Goal: Information Seeking & Learning: Learn about a topic

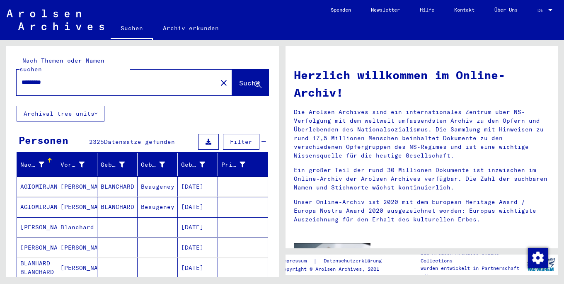
click at [87, 78] on input "*********" at bounding box center [115, 82] width 186 height 9
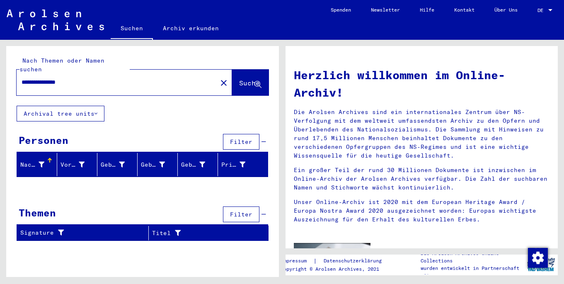
click at [84, 78] on input "**********" at bounding box center [115, 82] width 186 height 9
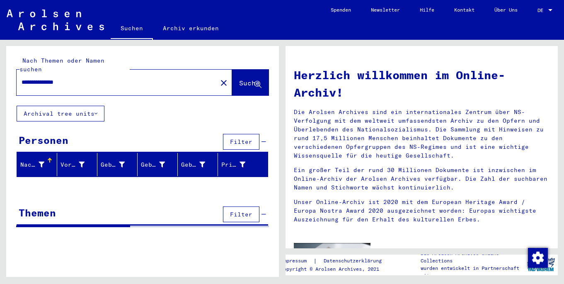
click at [116, 78] on input "**********" at bounding box center [115, 82] width 186 height 9
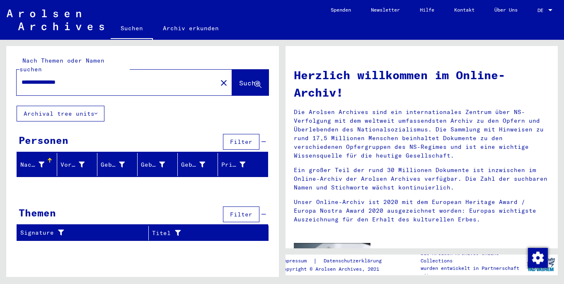
drag, startPoint x: 80, startPoint y: 72, endPoint x: 60, endPoint y: 72, distance: 19.9
click at [60, 78] on input "**********" at bounding box center [115, 82] width 186 height 9
drag, startPoint x: 58, startPoint y: 75, endPoint x: 129, endPoint y: 76, distance: 70.1
click at [129, 78] on input "**********" at bounding box center [115, 82] width 186 height 9
type input "*********"
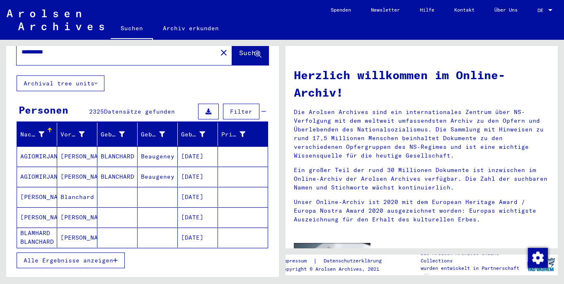
scroll to position [27, 0]
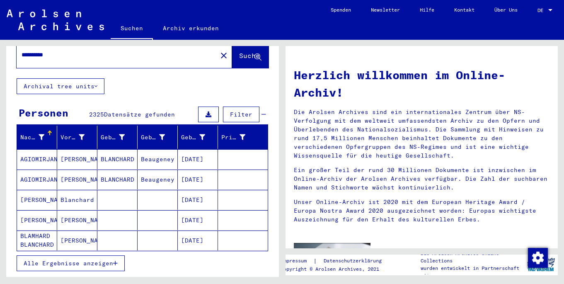
click at [90, 255] on button "Alle Ergebnisse anzeigen" at bounding box center [71, 263] width 108 height 16
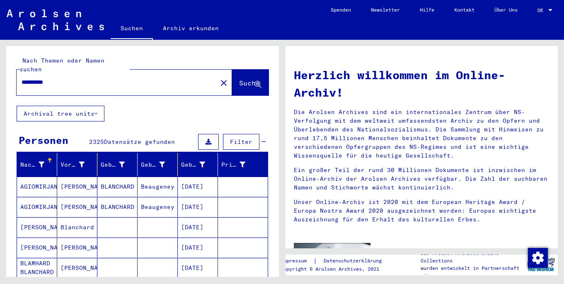
scroll to position [1, 0]
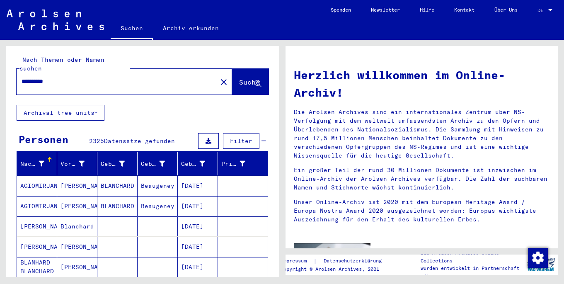
click at [235, 137] on span "Filter" at bounding box center [241, 140] width 22 height 7
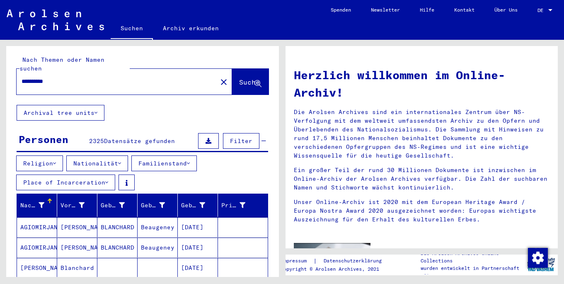
scroll to position [0, 0]
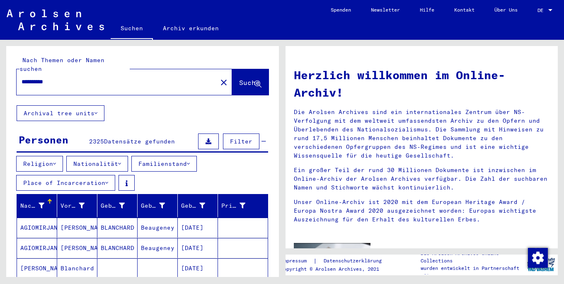
click at [113, 157] on button "Nationalität" at bounding box center [97, 164] width 62 height 16
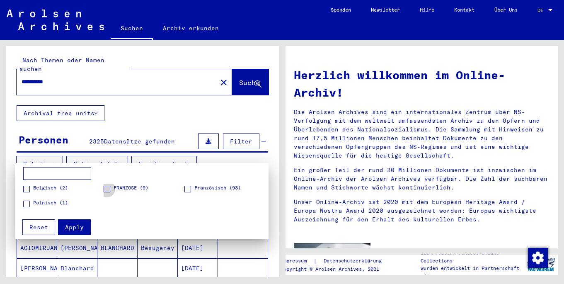
click at [108, 187] on span at bounding box center [107, 189] width 7 height 7
click at [181, 188] on figure "FRANZOSE (9)" at bounding box center [144, 191] width 80 height 15
click at [185, 190] on span at bounding box center [187, 189] width 7 height 7
click at [66, 230] on span "Apply" at bounding box center [74, 226] width 19 height 7
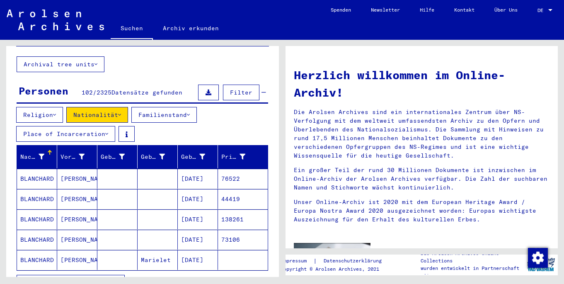
scroll to position [49, 0]
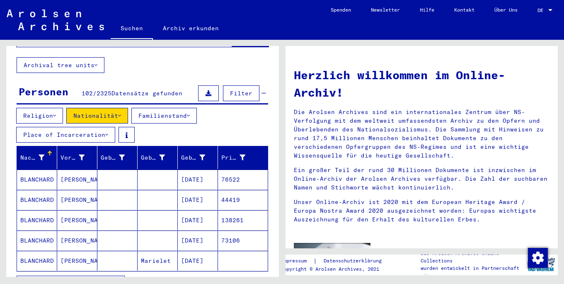
click at [138, 192] on mat-cell at bounding box center [158, 200] width 40 height 20
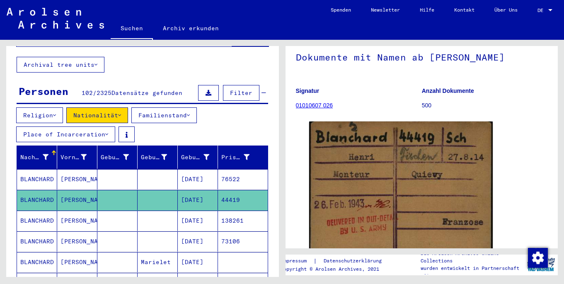
scroll to position [56, 0]
click at [242, 89] on span "Filter" at bounding box center [241, 92] width 22 height 7
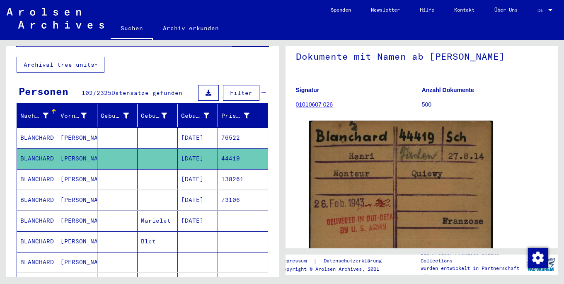
scroll to position [49, 0]
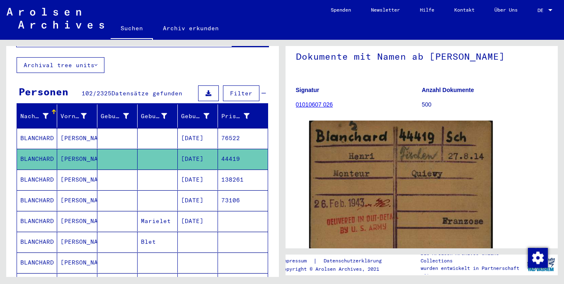
click at [240, 90] on span "Filter" at bounding box center [241, 93] width 22 height 7
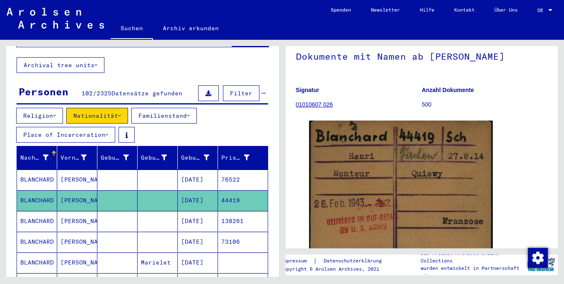
scroll to position [49, 0]
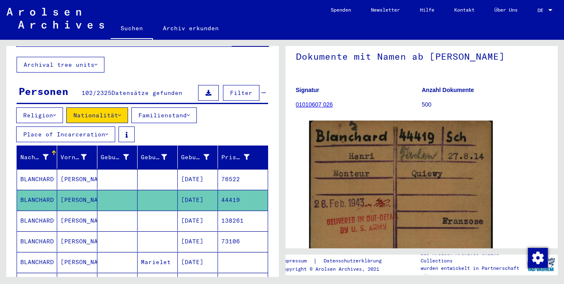
click at [171, 107] on button "Familienstand" at bounding box center [164, 115] width 66 height 16
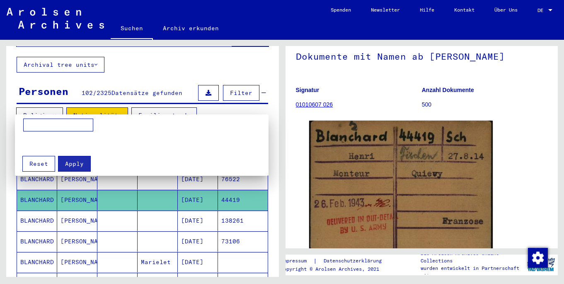
click at [160, 107] on div at bounding box center [282, 142] width 564 height 284
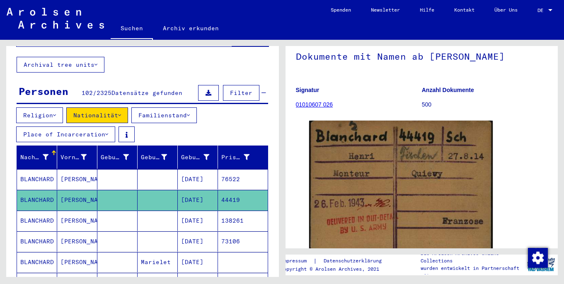
click at [156, 109] on button "Familienstand" at bounding box center [164, 115] width 66 height 16
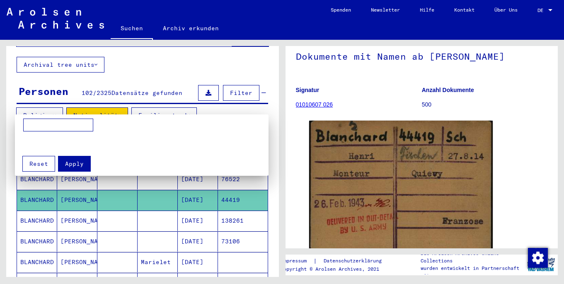
click at [64, 126] on input at bounding box center [58, 125] width 70 height 13
type input "*"
click at [155, 105] on div at bounding box center [282, 142] width 564 height 284
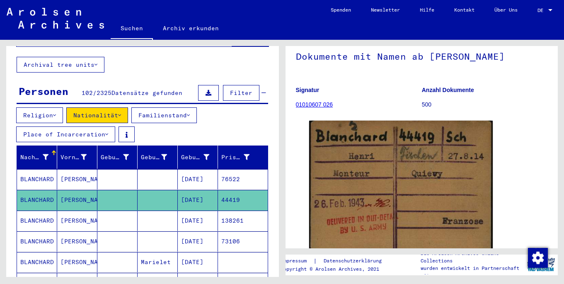
click at [50, 111] on button "Religion" at bounding box center [39, 115] width 47 height 16
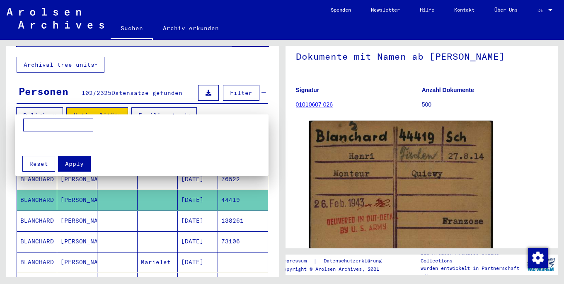
click at [55, 126] on input at bounding box center [58, 125] width 70 height 13
type input "**********"
click at [77, 167] on span "Apply" at bounding box center [74, 163] width 19 height 7
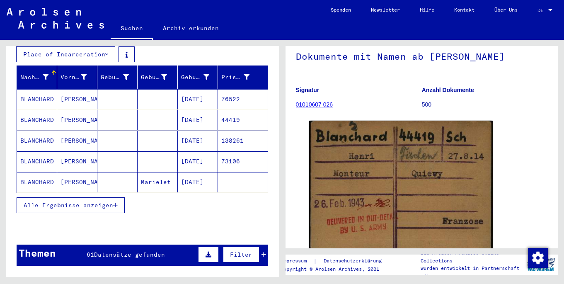
scroll to position [130, 0]
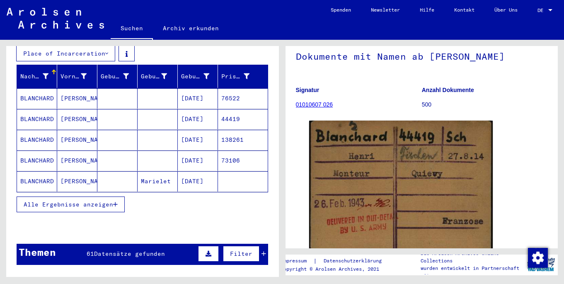
click at [91, 201] on button "Alle Ergebnisse anzeigen" at bounding box center [71, 205] width 108 height 16
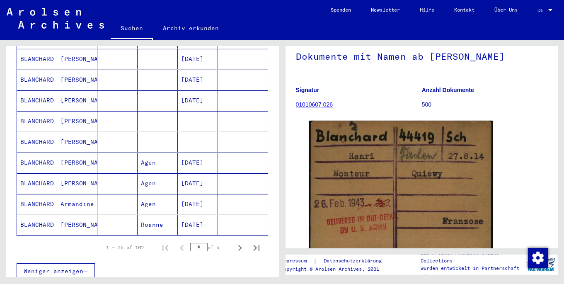
scroll to position [518, 0]
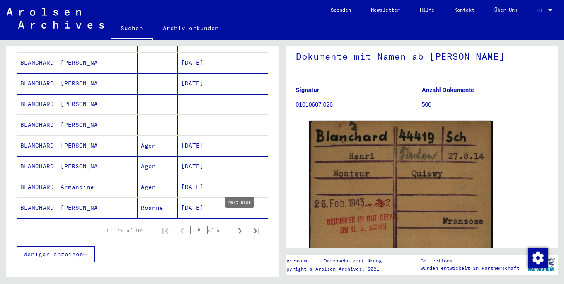
click at [238, 225] on icon "Next page" at bounding box center [240, 231] width 12 height 12
type input "*"
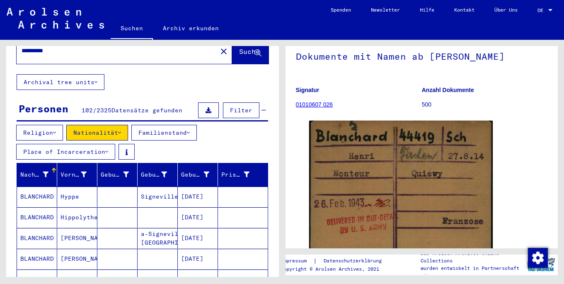
scroll to position [0, 0]
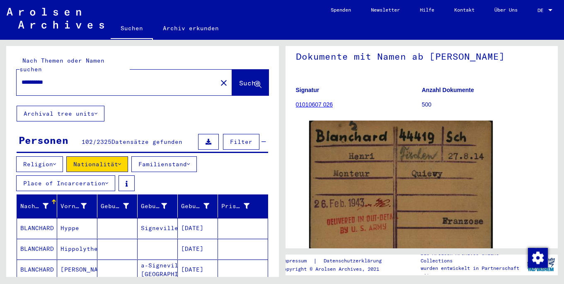
click at [50, 156] on button "Religion" at bounding box center [39, 164] width 47 height 16
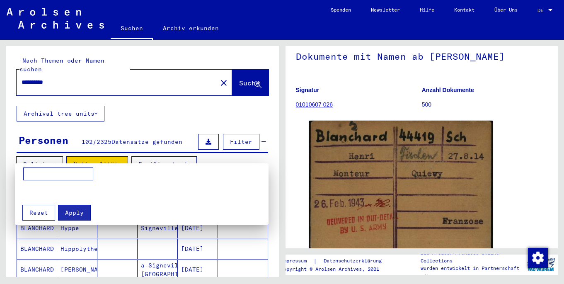
click at [54, 143] on div at bounding box center [282, 142] width 564 height 284
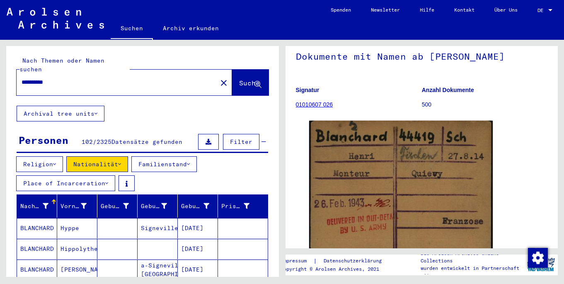
click at [54, 156] on button "Religion" at bounding box center [39, 164] width 47 height 16
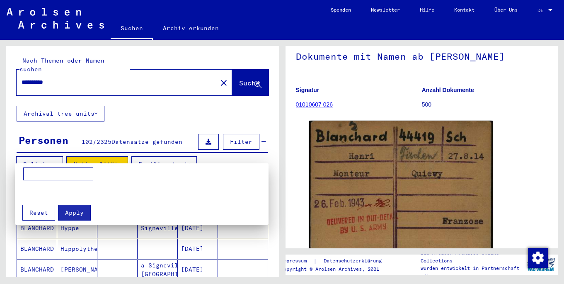
click at [54, 151] on div at bounding box center [282, 142] width 564 height 284
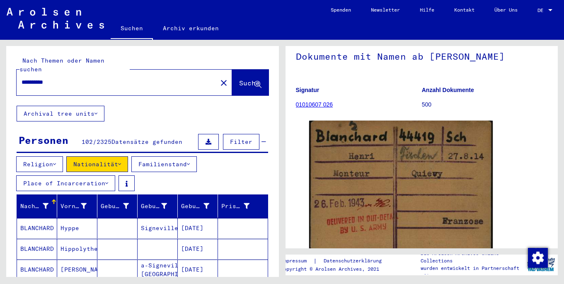
click at [72, 175] on button "Place of Incarceration" at bounding box center [65, 183] width 99 height 16
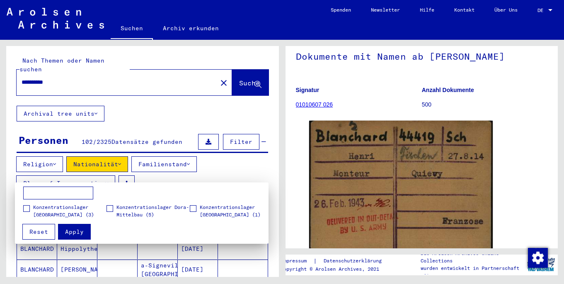
click at [72, 170] on div at bounding box center [282, 142] width 564 height 284
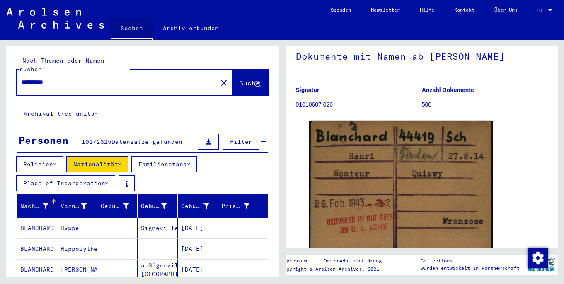
click at [130, 33] on link "Suchen" at bounding box center [132, 29] width 42 height 22
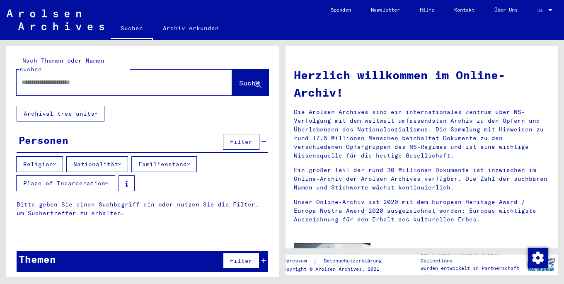
click at [119, 78] on input "text" at bounding box center [115, 82] width 186 height 9
type input "*********"
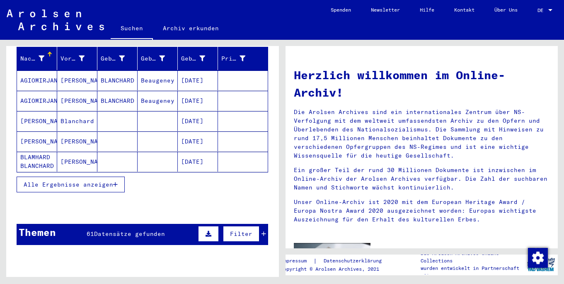
scroll to position [95, 0]
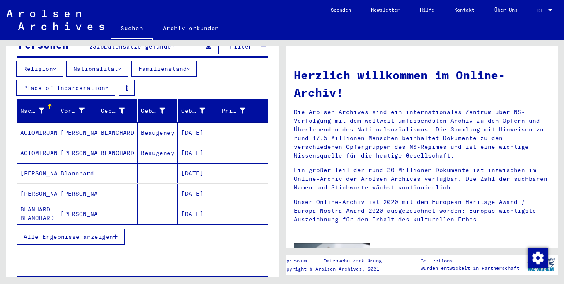
click at [115, 234] on icon "button" at bounding box center [115, 237] width 5 height 6
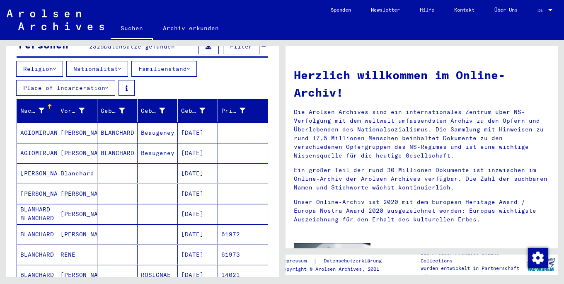
scroll to position [0, 0]
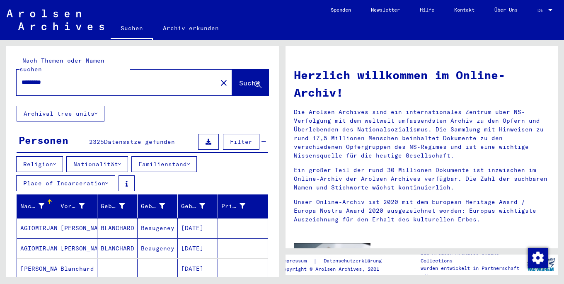
click at [189, 28] on link "Archiv erkunden" at bounding box center [191, 28] width 76 height 20
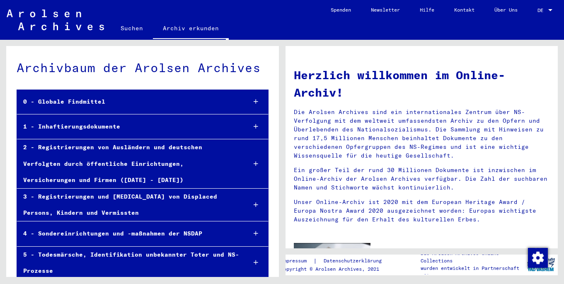
click at [155, 208] on div "3 - Registrierungen und [MEDICAL_DATA] von Displaced Persons, Kindern und Vermi…" at bounding box center [128, 205] width 223 height 32
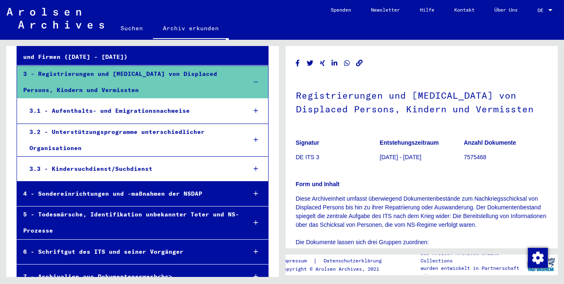
scroll to position [165, 0]
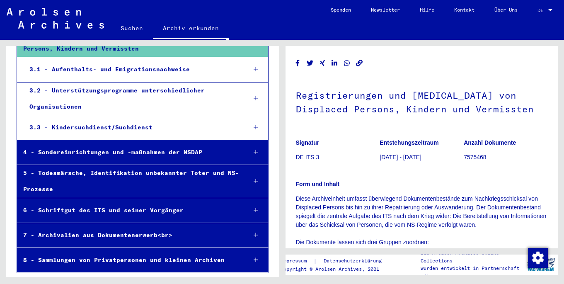
click at [382, 228] on p "Diese Archiveinheit umfasst überwiegend Dokumentenbestände zum Nachkriegsschick…" at bounding box center [422, 281] width 252 height 174
